Goal: Transaction & Acquisition: Purchase product/service

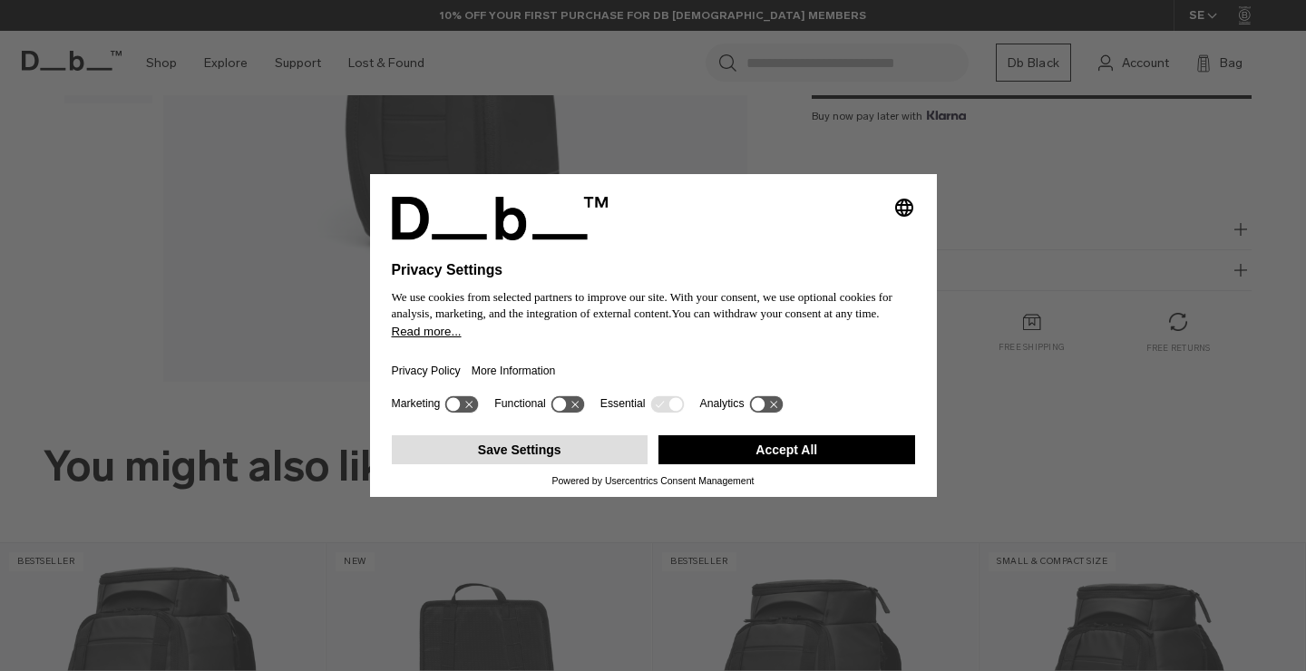
click at [595, 450] on button "Save Settings" at bounding box center [520, 449] width 257 height 29
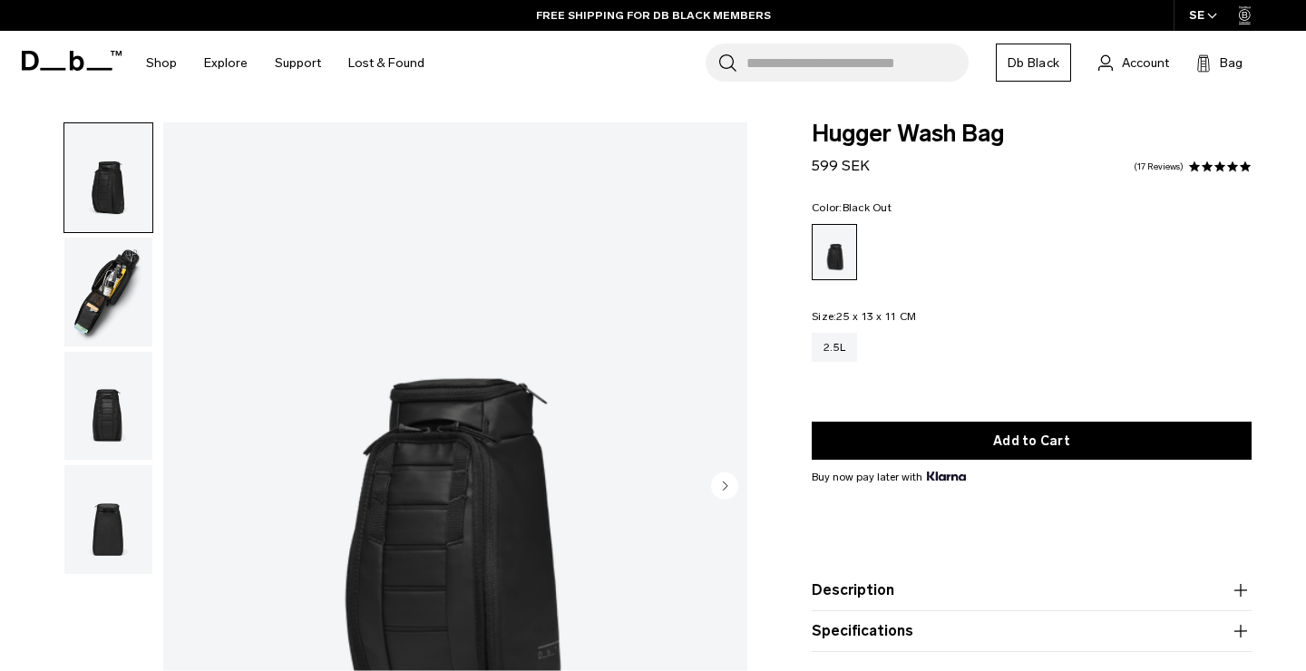
click at [125, 292] on img "button" at bounding box center [108, 292] width 88 height 109
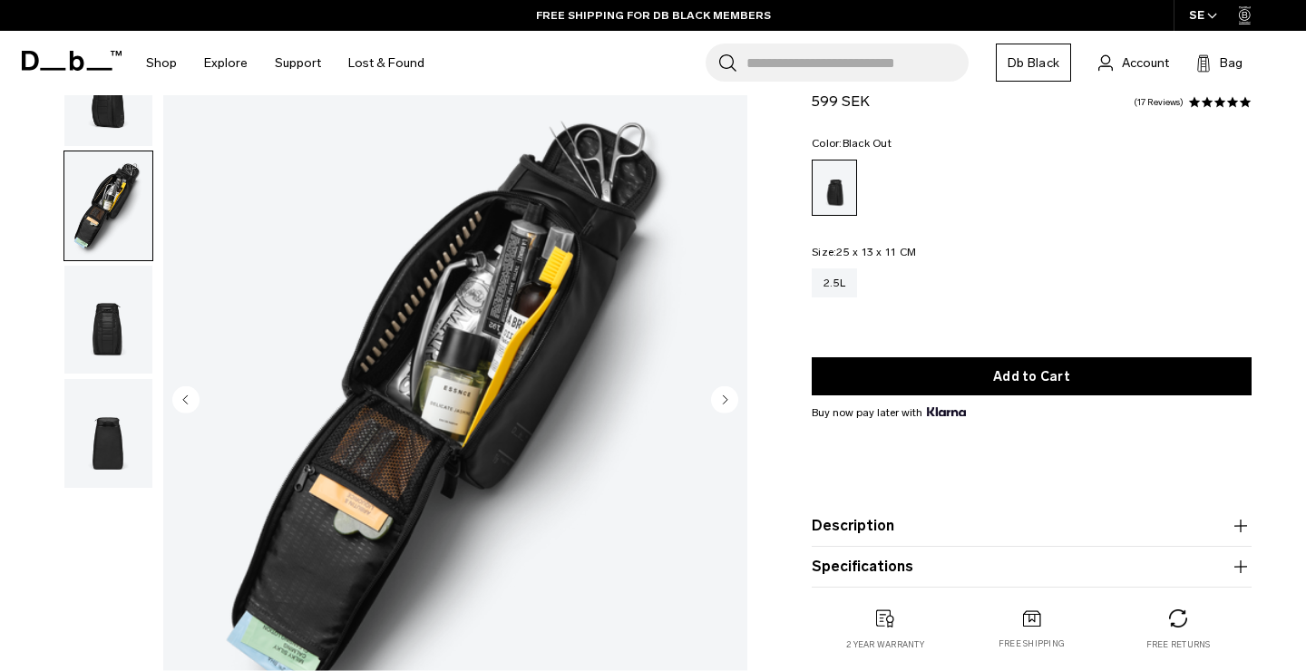
scroll to position [89, 0]
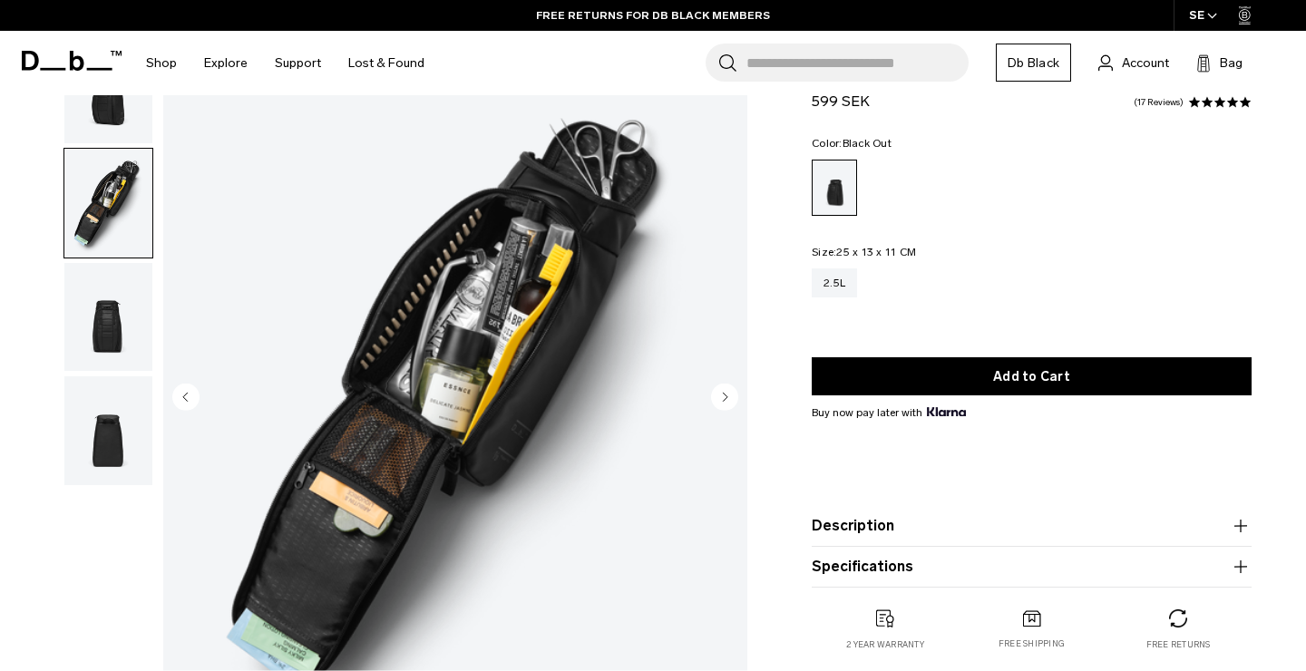
click at [124, 337] on img "button" at bounding box center [108, 317] width 88 height 109
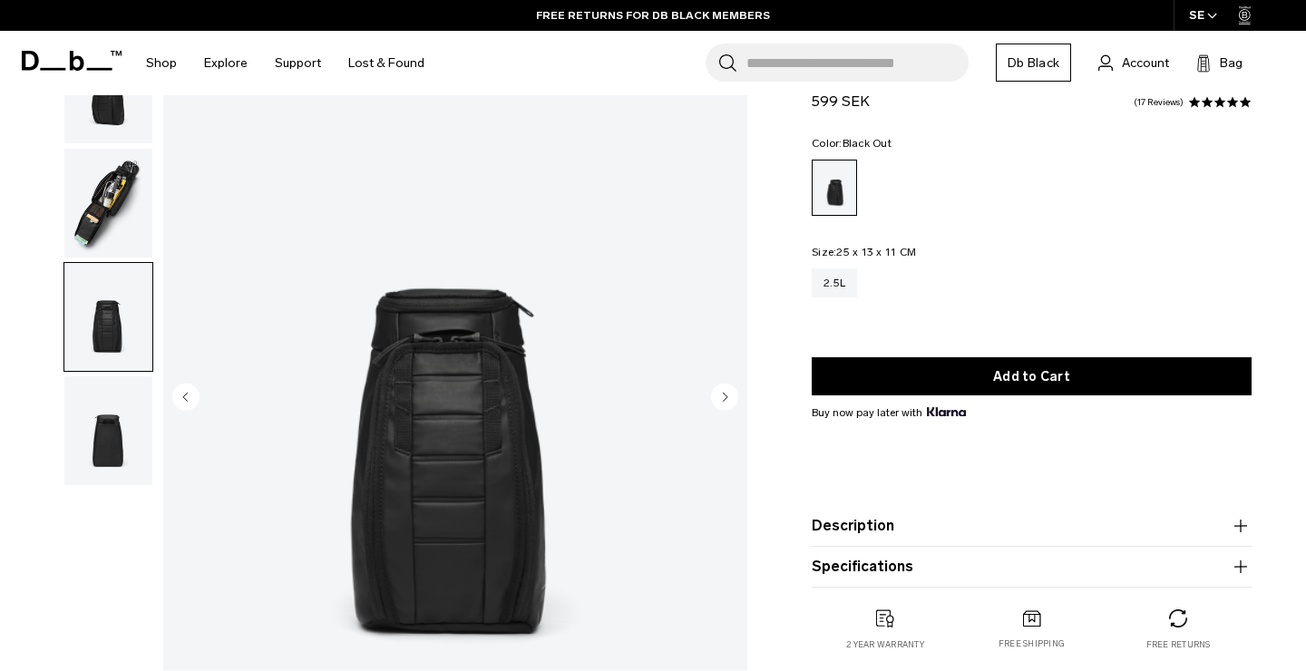
click at [112, 414] on img "button" at bounding box center [108, 431] width 88 height 109
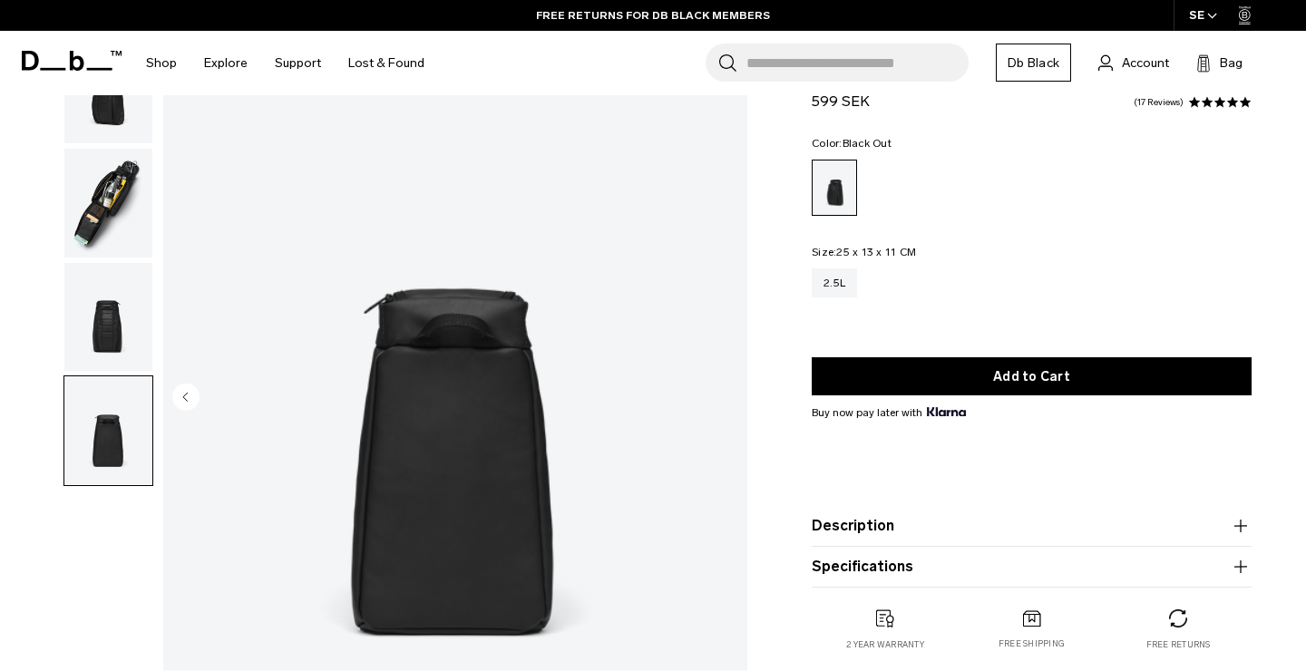
click at [113, 344] on img "button" at bounding box center [108, 317] width 88 height 109
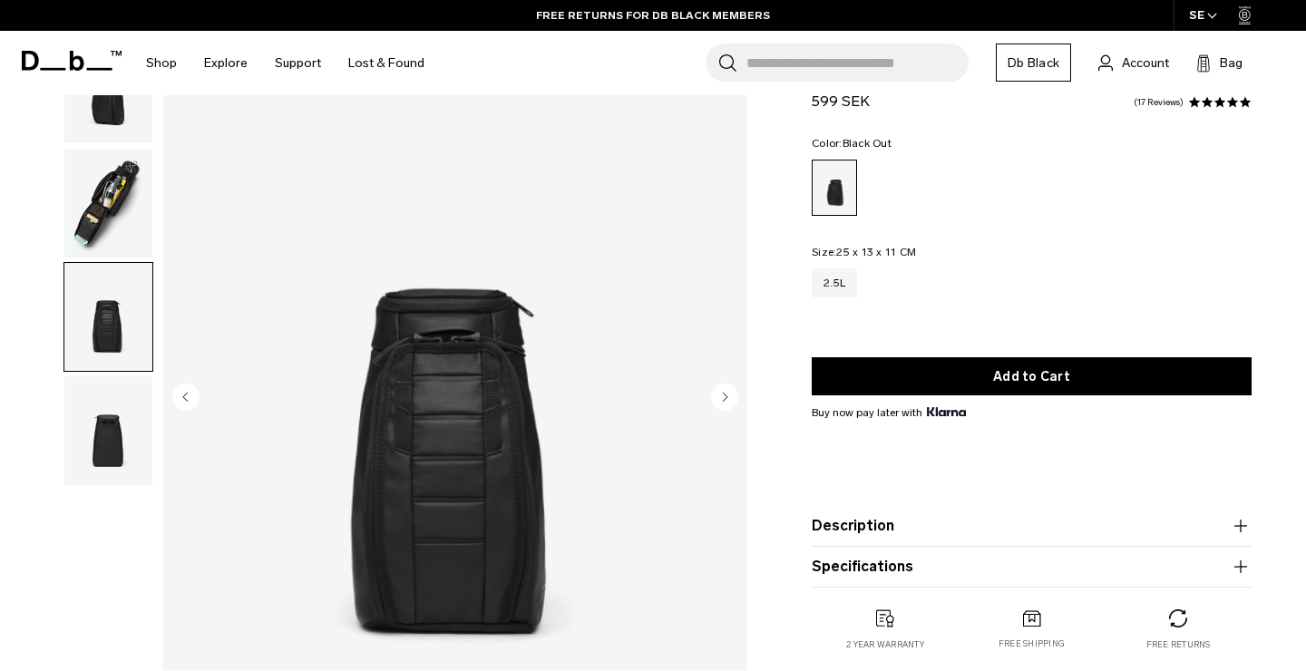
click at [118, 231] on img "button" at bounding box center [108, 203] width 88 height 109
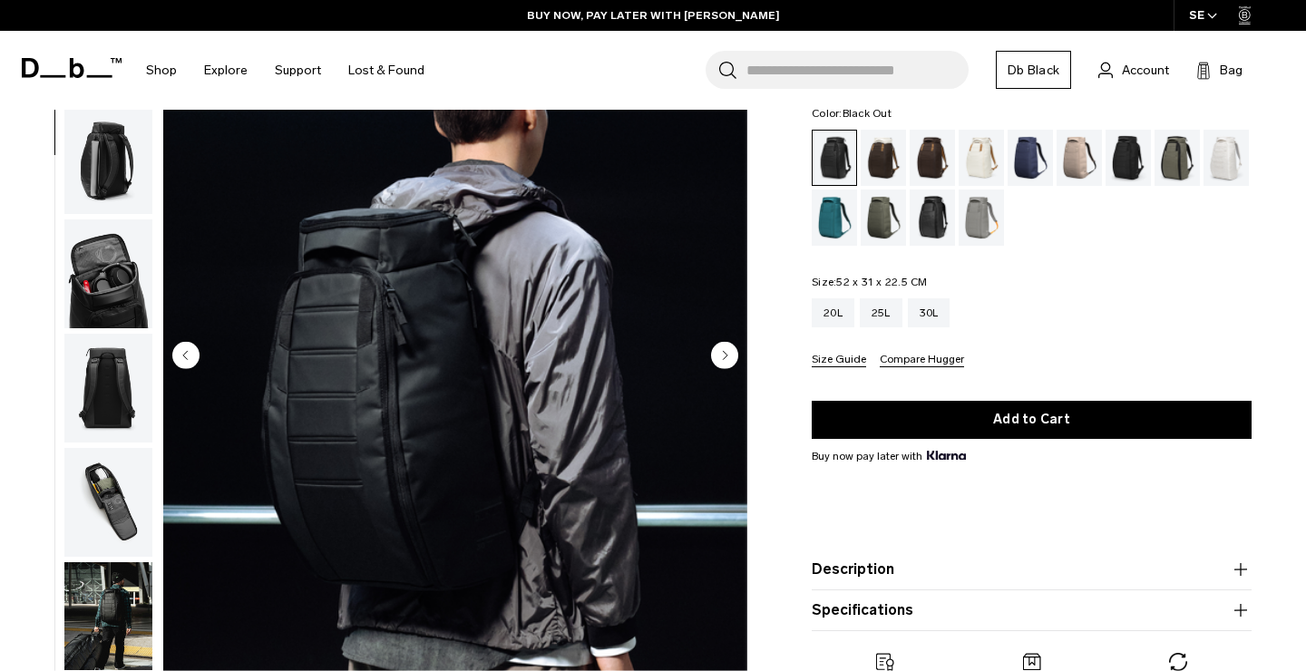
scroll to position [163, 0]
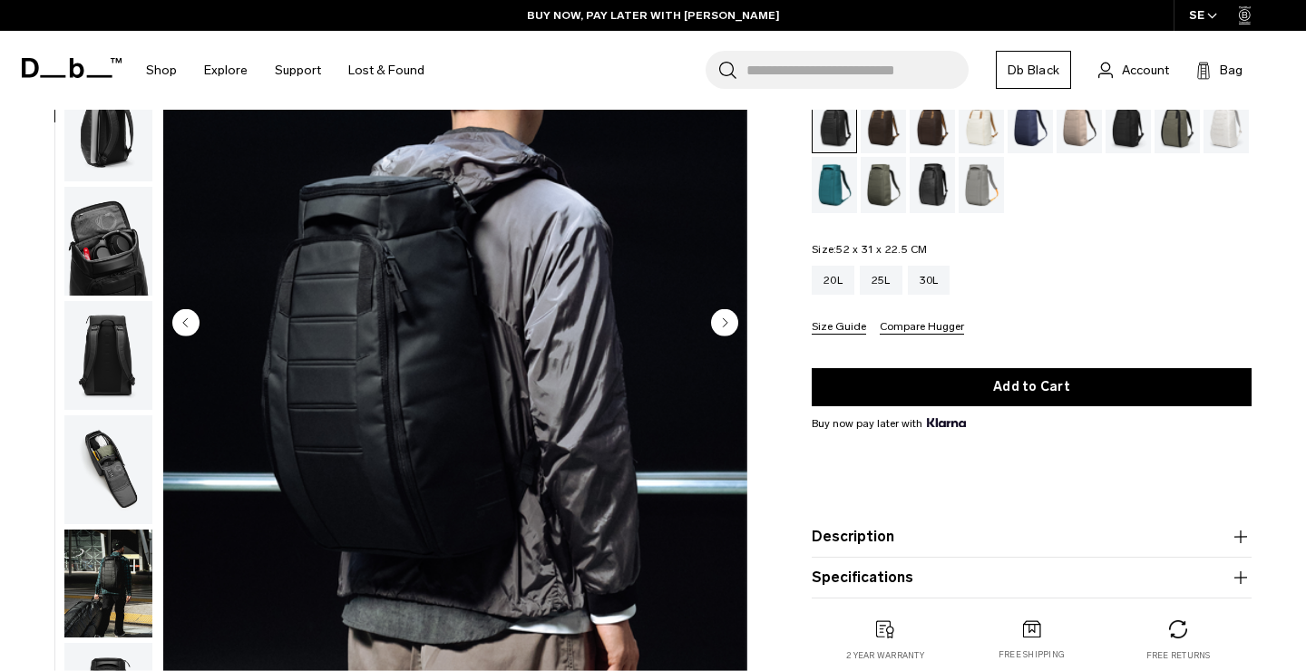
click at [718, 328] on circle "Next slide" at bounding box center [724, 321] width 27 height 27
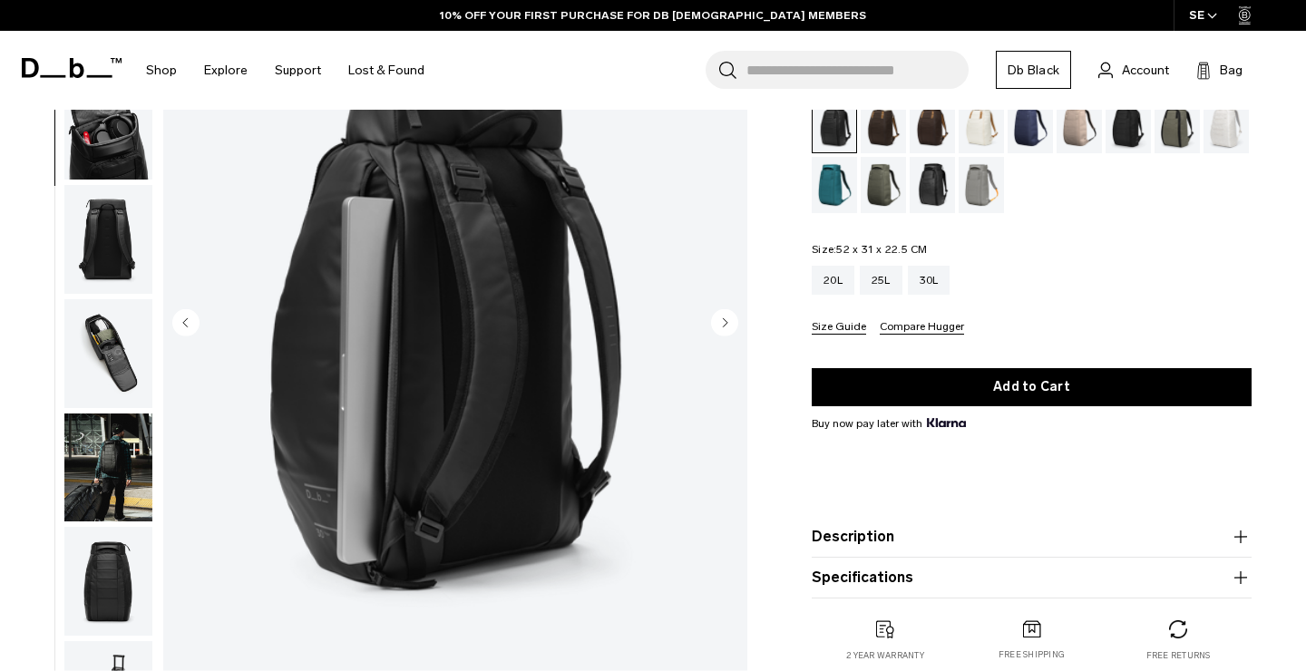
click at [721, 328] on circle "Next slide" at bounding box center [724, 321] width 27 height 27
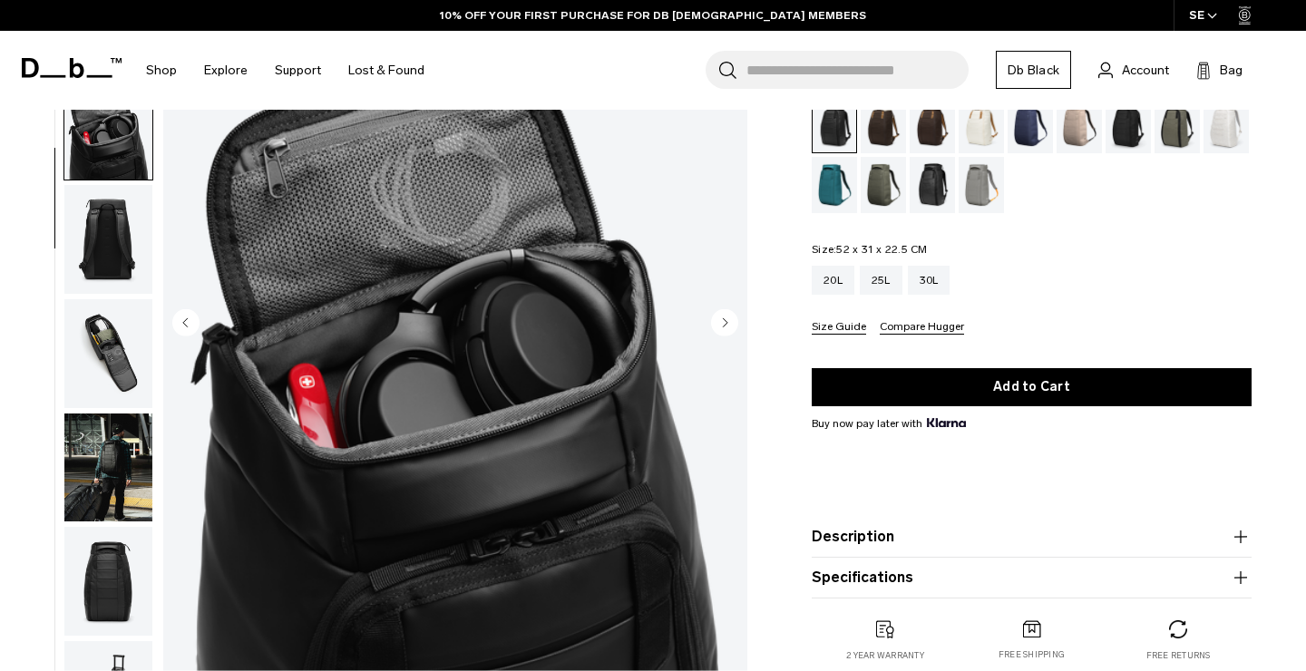
scroll to position [347, 0]
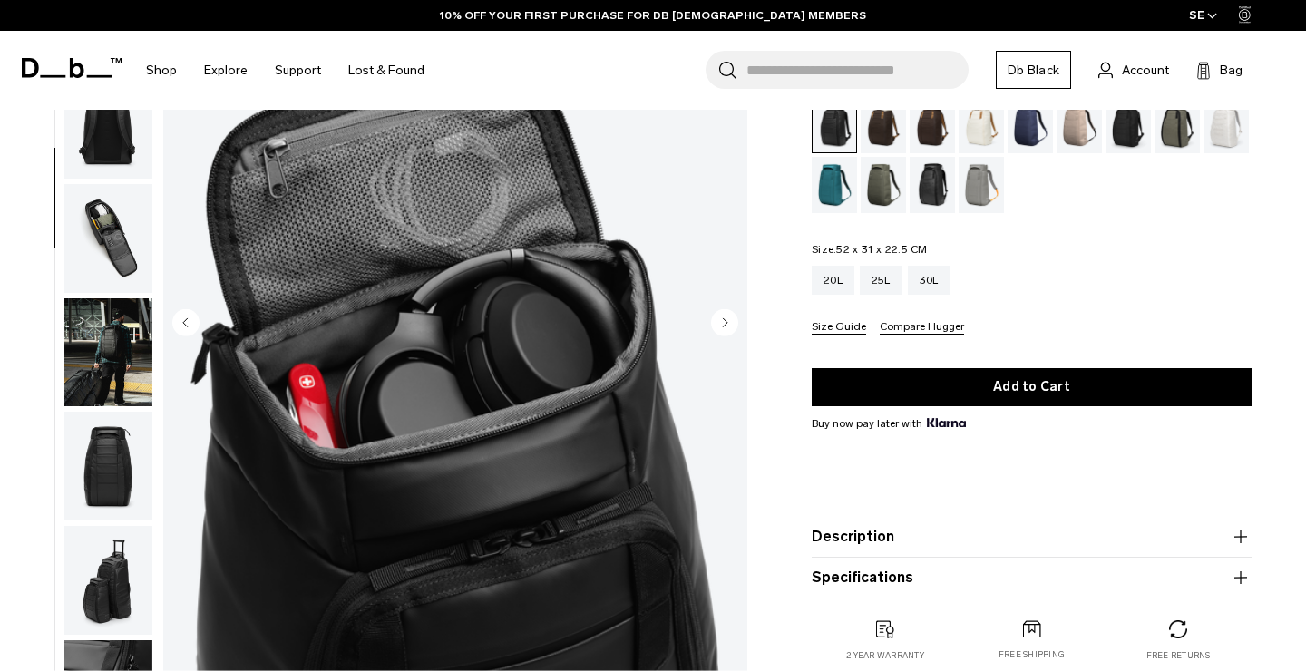
click at [194, 320] on circle "Previous slide" at bounding box center [185, 321] width 27 height 27
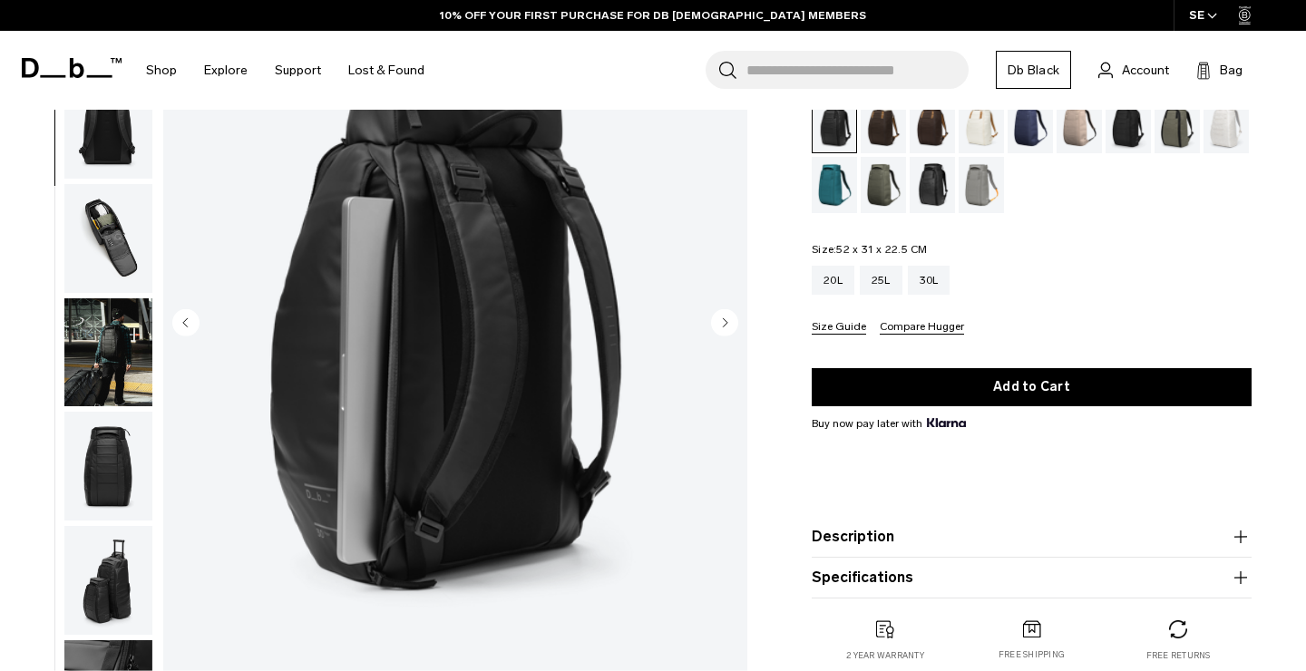
scroll to position [231, 0]
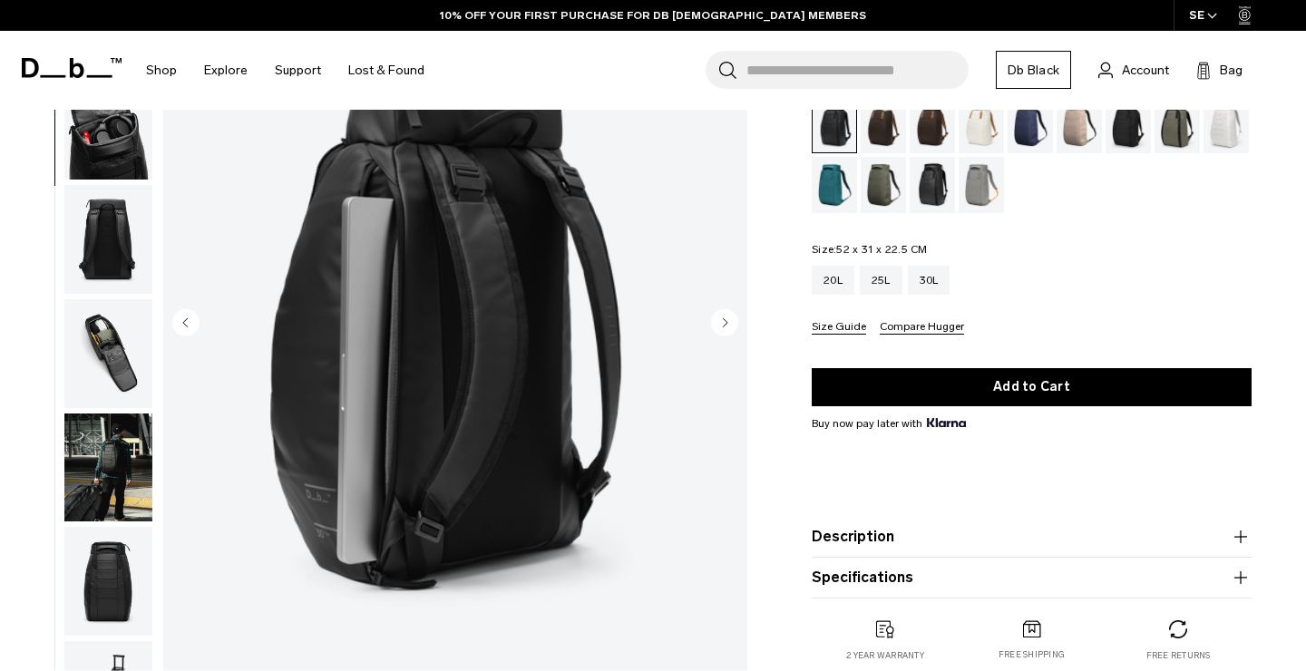
click at [730, 338] on button "Next slide" at bounding box center [724, 323] width 27 height 31
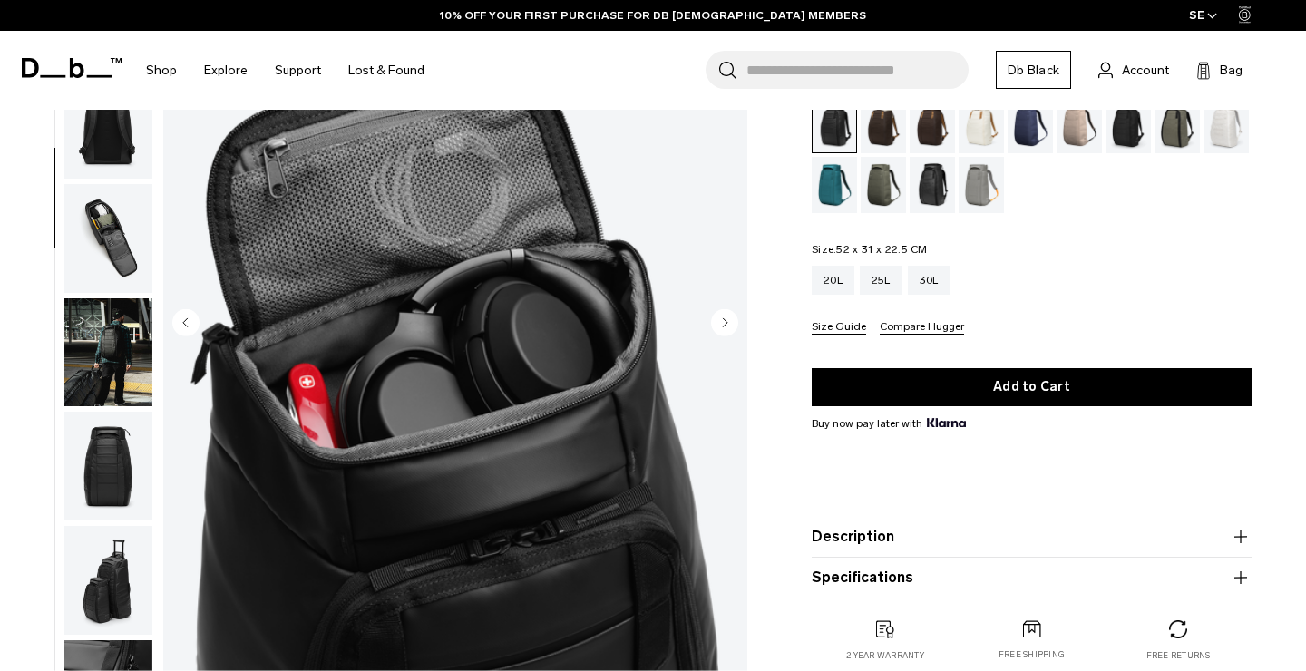
click at [730, 338] on button "Next slide" at bounding box center [724, 323] width 27 height 31
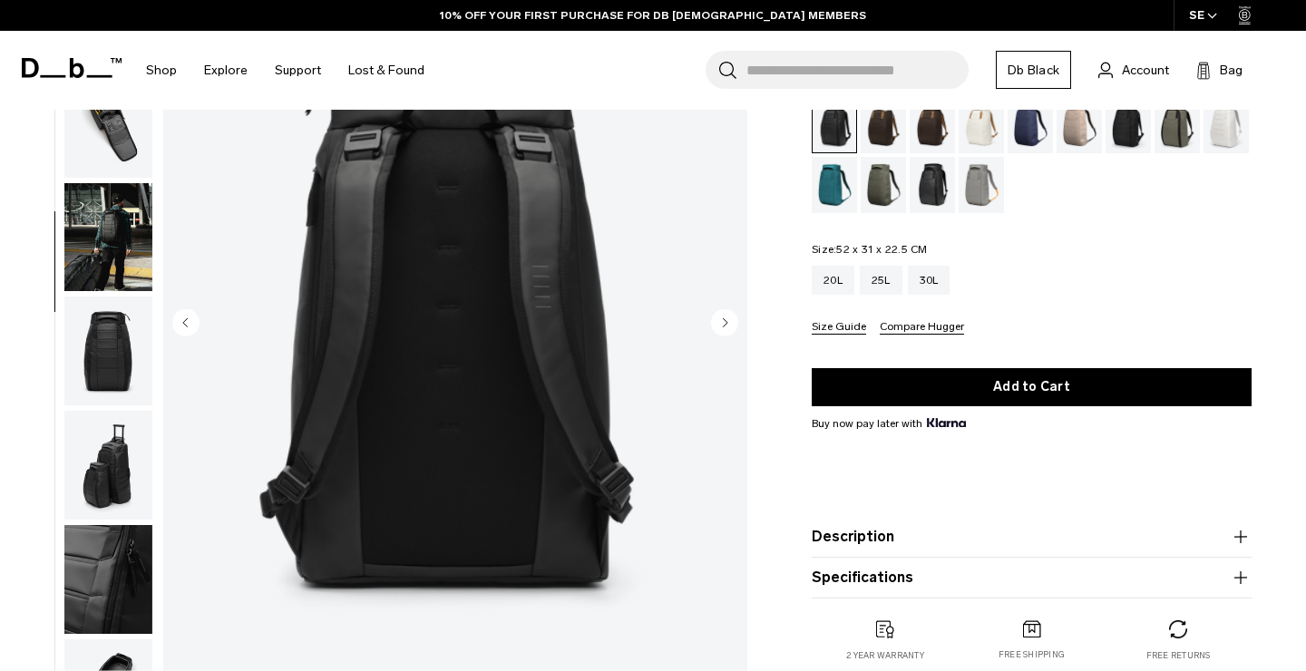
click at [730, 338] on button "Next slide" at bounding box center [724, 323] width 27 height 31
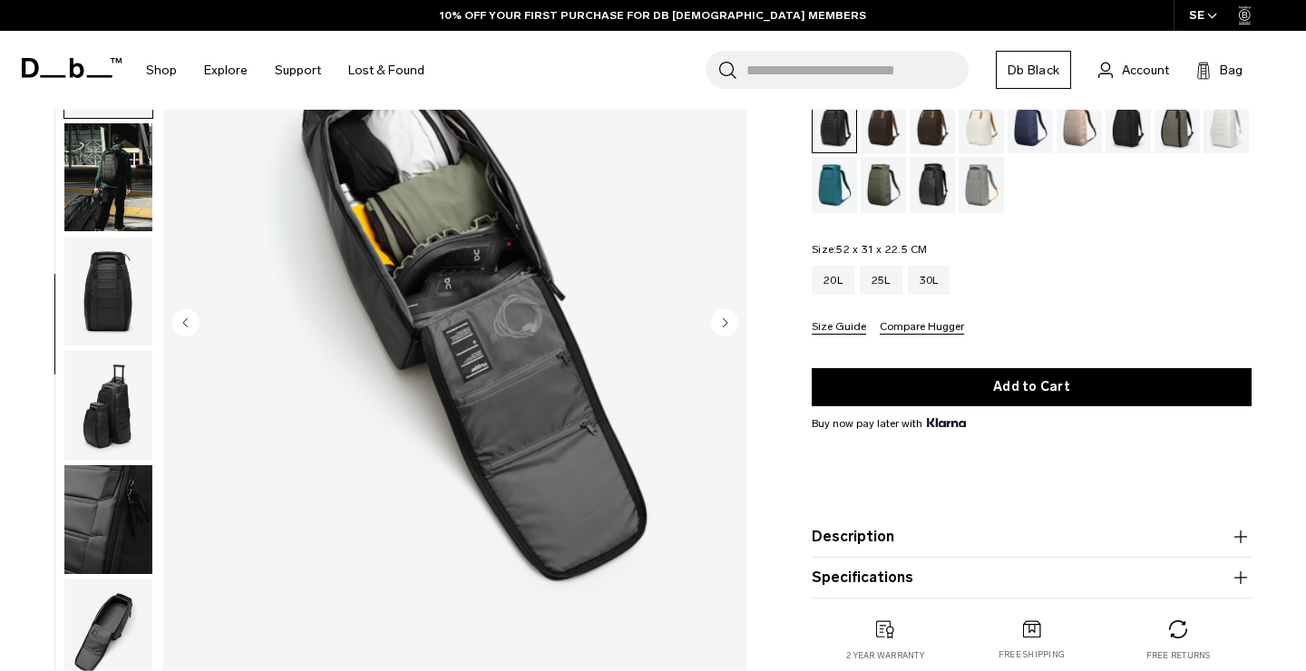
click at [730, 338] on button "Next slide" at bounding box center [724, 323] width 27 height 31
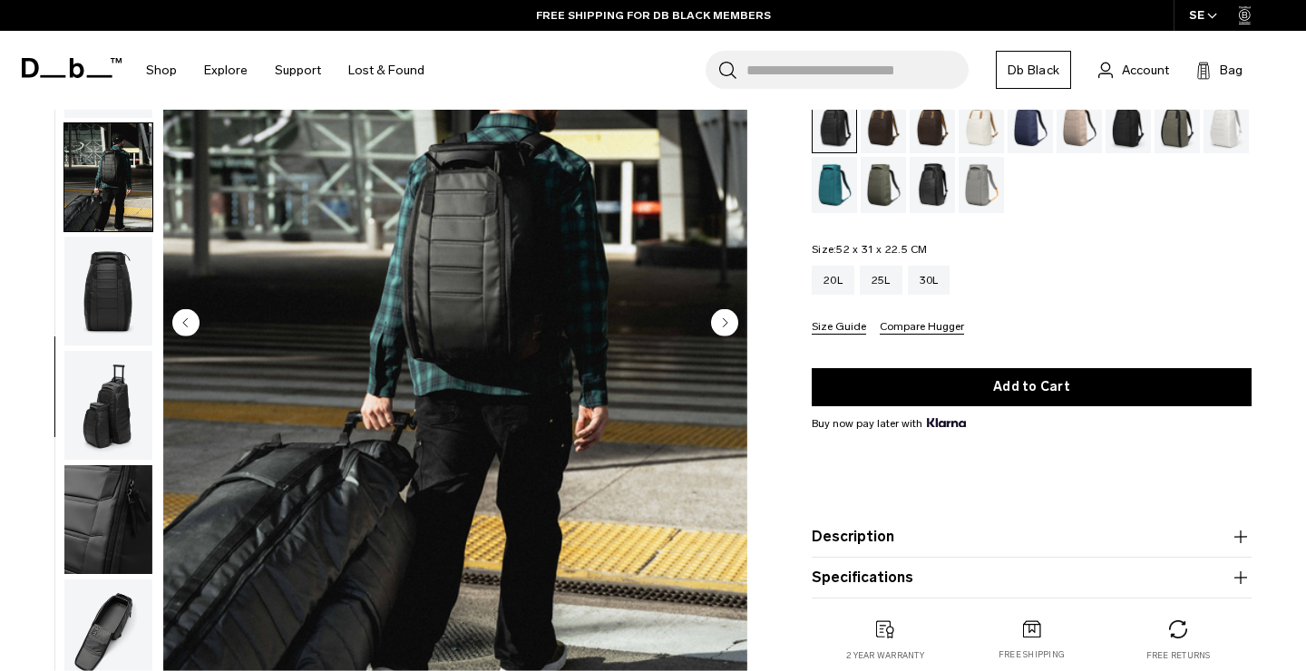
click at [191, 321] on circle "Previous slide" at bounding box center [185, 321] width 27 height 27
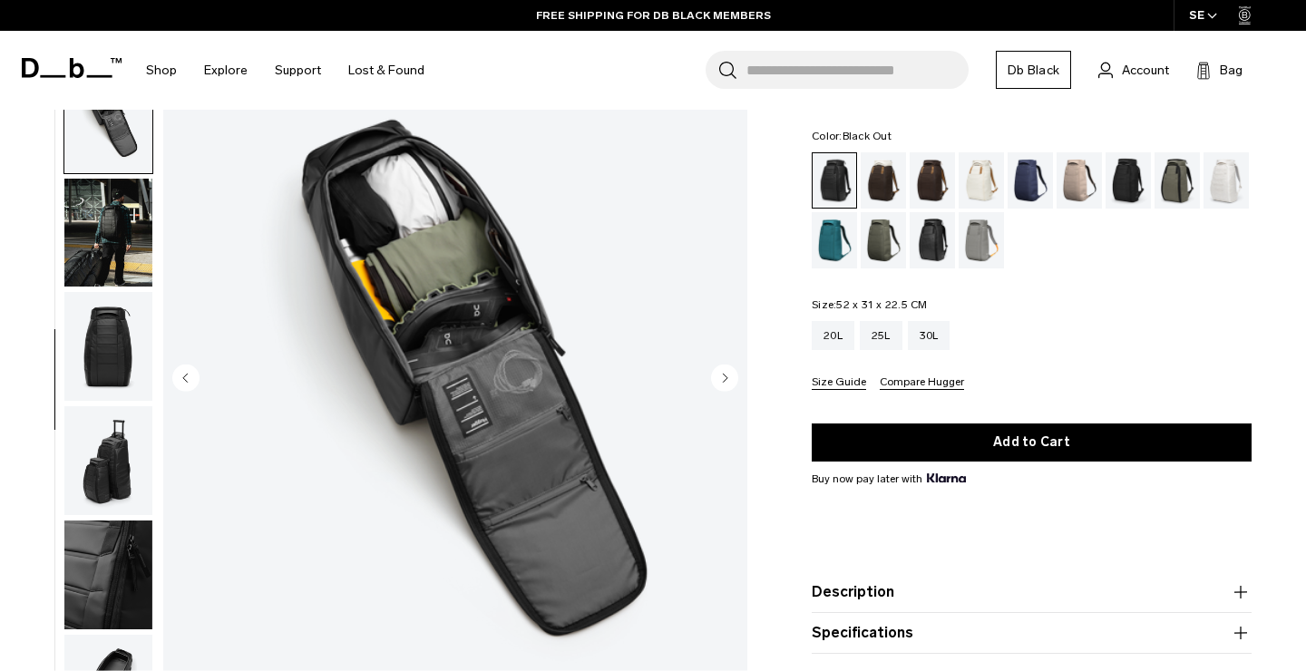
scroll to position [107, 0]
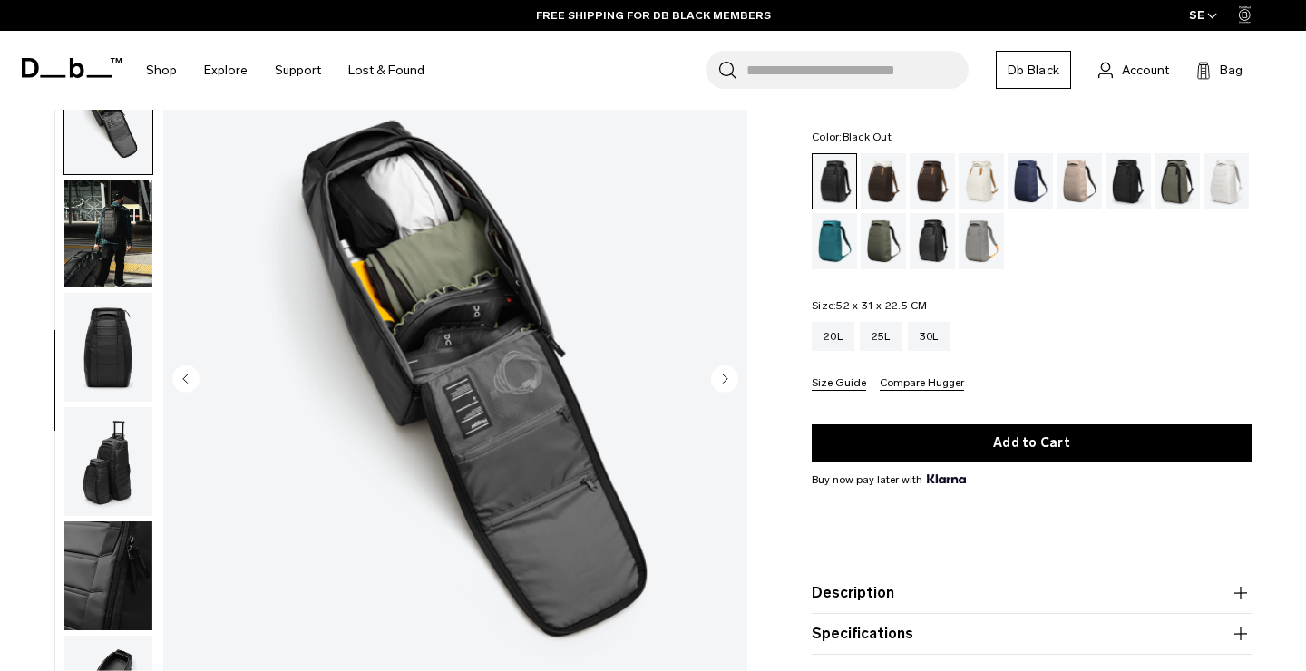
click at [426, 249] on img "6 / 11" at bounding box center [455, 379] width 584 height 729
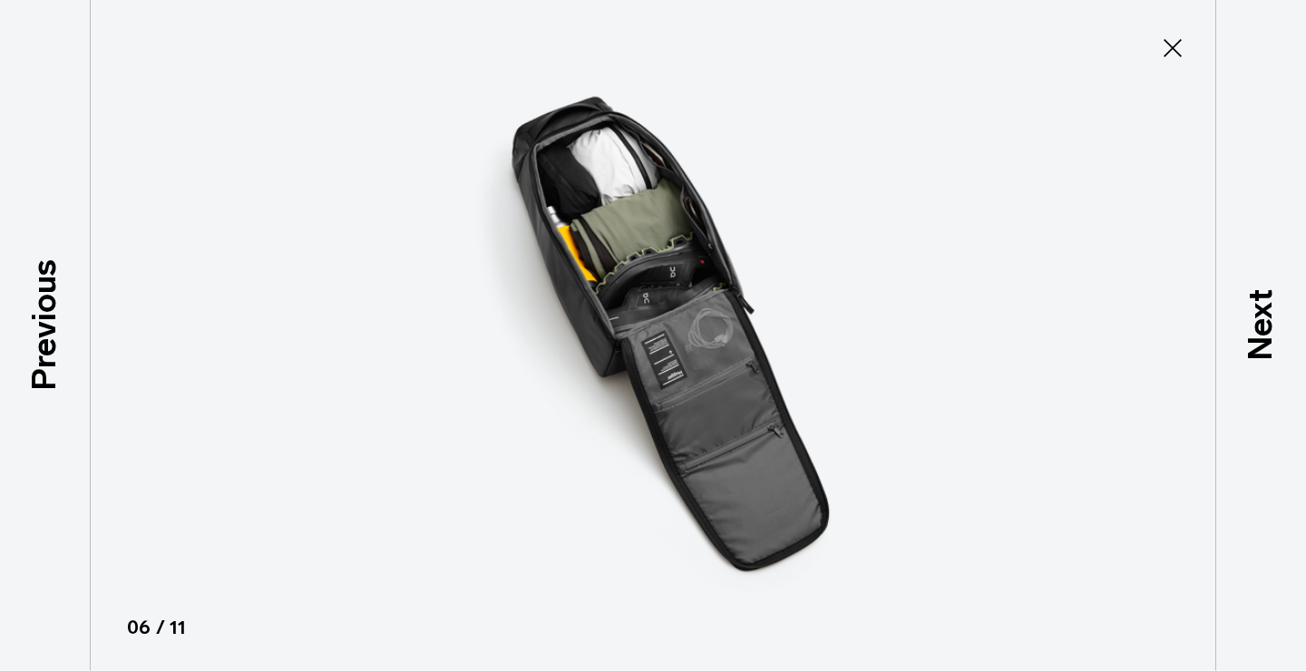
click at [621, 248] on img at bounding box center [653, 335] width 817 height 671
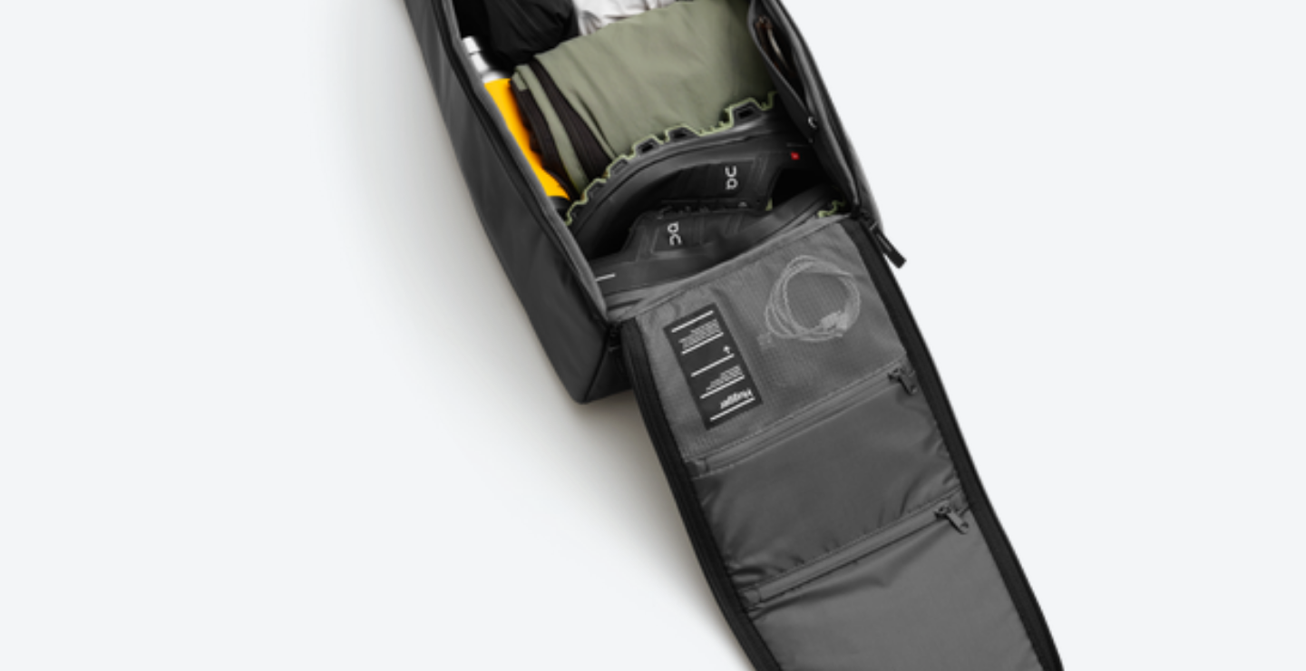
scroll to position [100, 0]
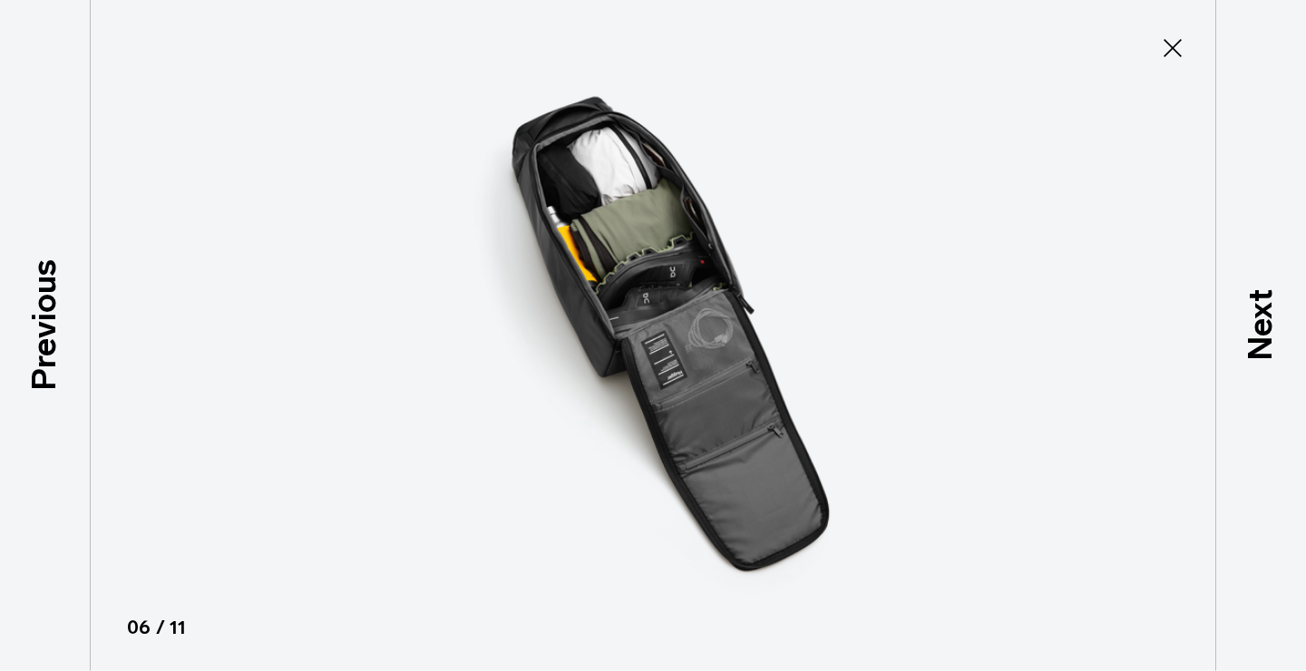
click at [1171, 56] on icon at bounding box center [1173, 48] width 29 height 29
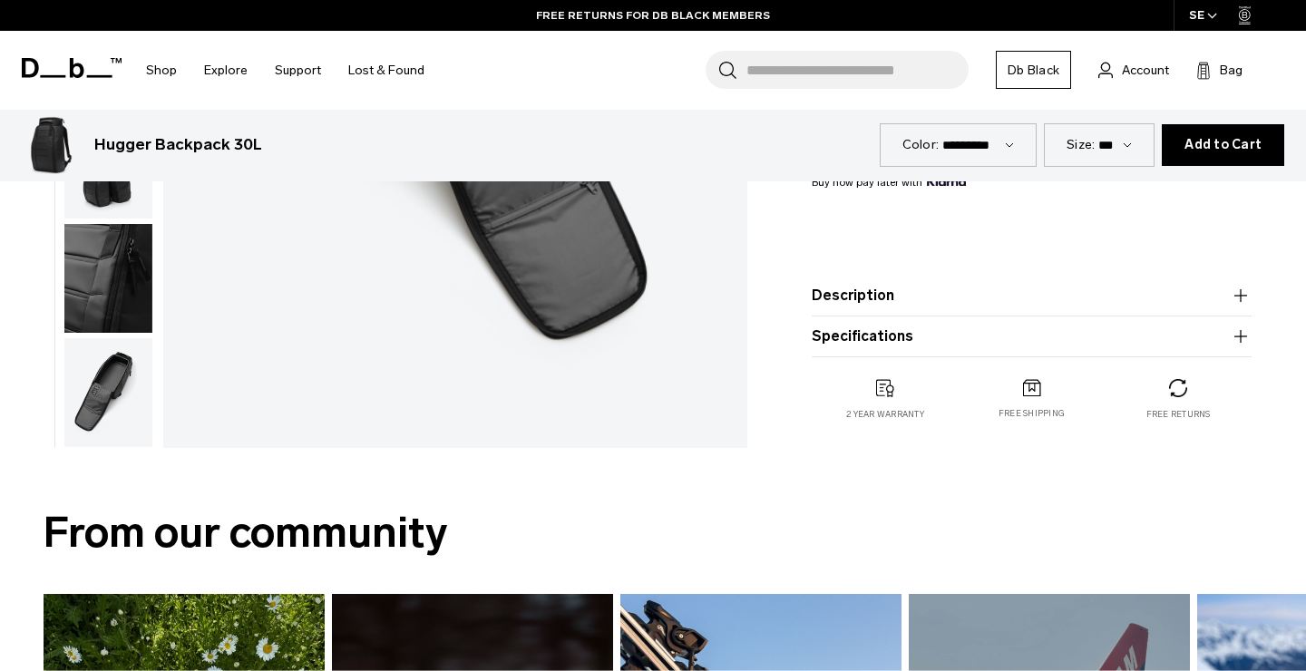
scroll to position [241, 0]
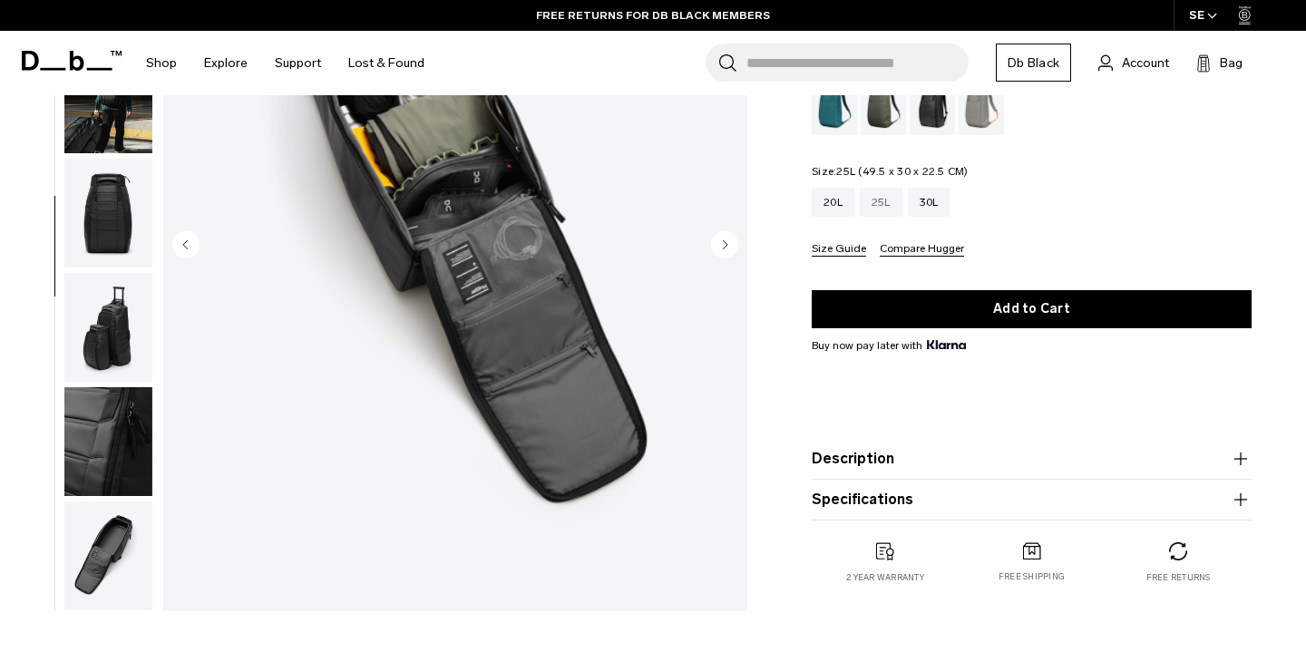
click at [871, 196] on div "25L" at bounding box center [881, 202] width 43 height 29
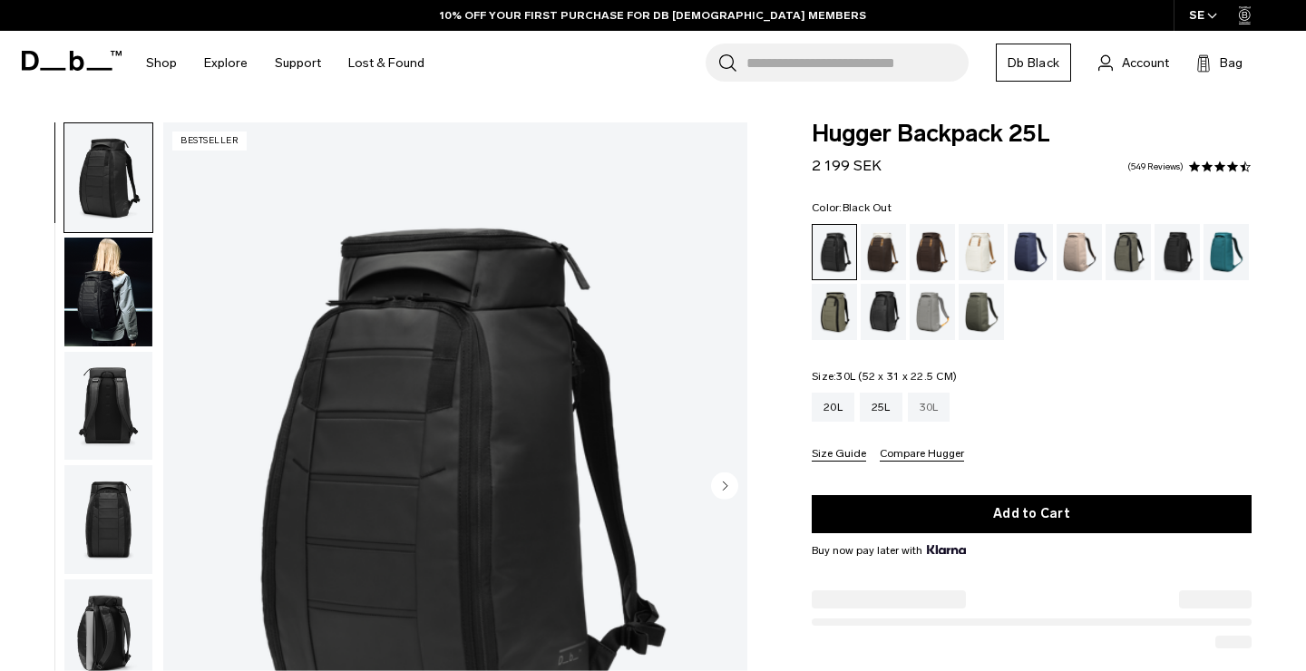
click at [933, 406] on div "30L" at bounding box center [929, 407] width 43 height 29
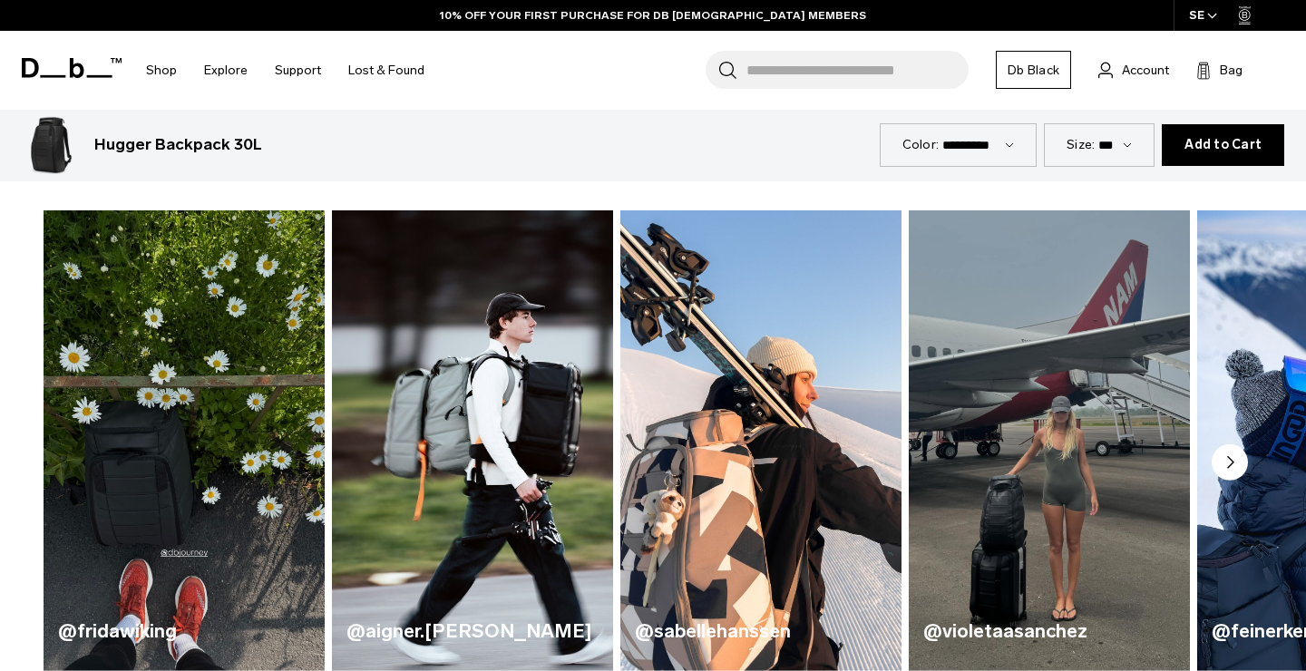
scroll to position [788, 0]
